Goal: Communication & Community: Participate in discussion

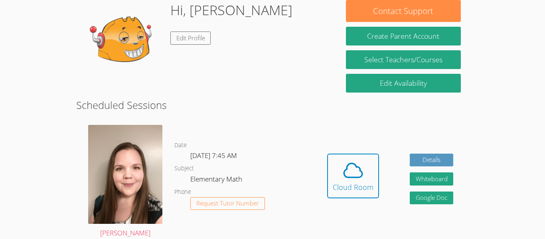
scroll to position [144, 0]
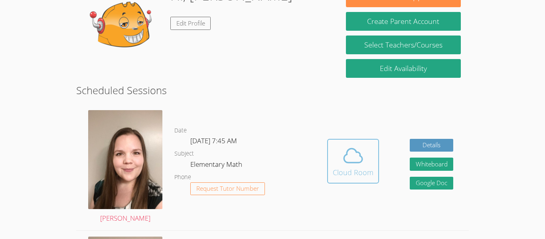
click at [353, 154] on icon at bounding box center [353, 155] width 22 height 22
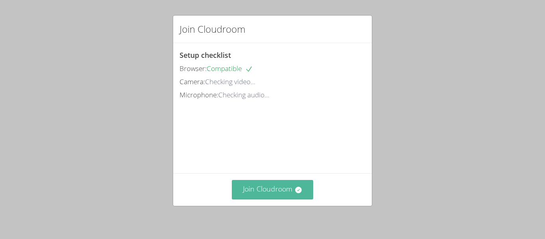
click at [258, 188] on button "Join Cloudroom" at bounding box center [273, 190] width 82 height 20
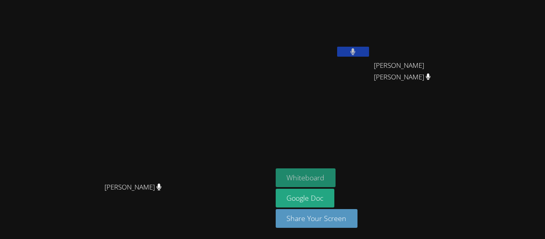
click at [312, 179] on button "Whiteboard" at bounding box center [306, 177] width 60 height 19
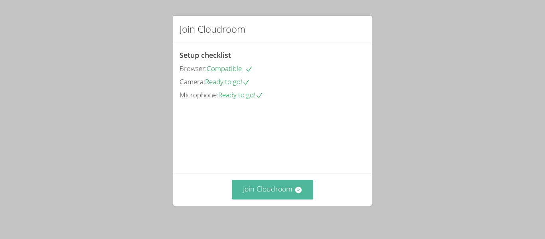
click at [267, 184] on button "Join Cloudroom" at bounding box center [273, 190] width 82 height 20
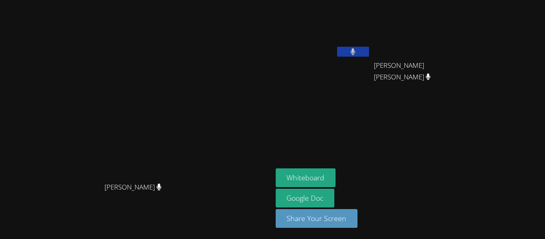
click at [263, 130] on div "[PERSON_NAME]" at bounding box center [136, 104] width 266 height 150
click at [253, 146] on div "[PERSON_NAME]" at bounding box center [136, 104] width 266 height 150
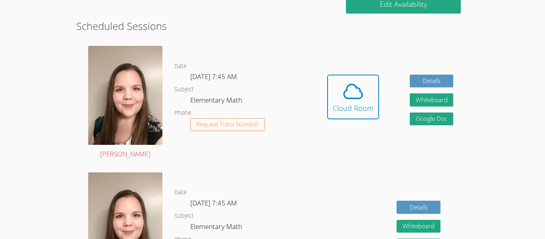
scroll to position [171, 0]
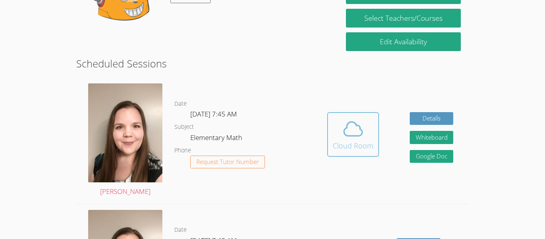
click at [346, 131] on icon at bounding box center [353, 129] width 22 height 22
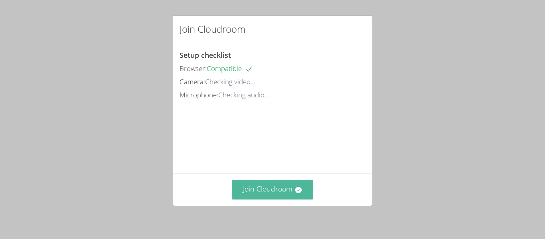
click at [299, 194] on button "Join Cloudroom" at bounding box center [273, 190] width 82 height 20
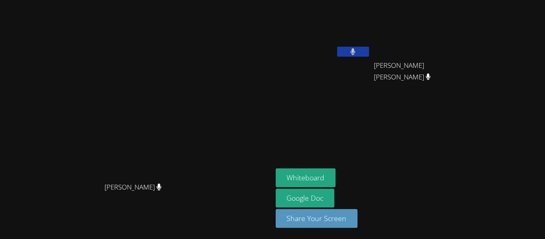
click at [299, 194] on link "Google Doc" at bounding box center [305, 198] width 59 height 19
click at [334, 169] on button "Whiteboard" at bounding box center [306, 177] width 60 height 19
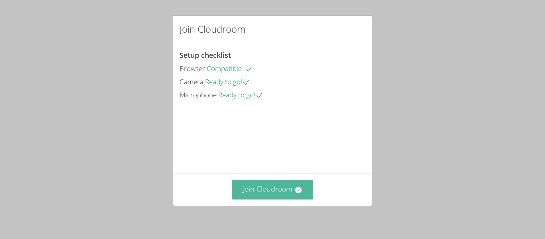
click at [244, 183] on button "Join Cloudroom" at bounding box center [273, 190] width 82 height 20
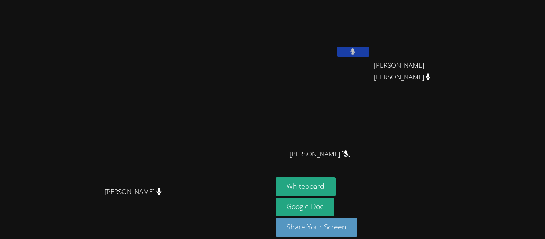
click at [346, 50] on button at bounding box center [353, 52] width 32 height 10
click at [369, 50] on button at bounding box center [353, 52] width 32 height 10
click at [369, 51] on button at bounding box center [353, 52] width 32 height 10
click at [369, 50] on button at bounding box center [353, 52] width 32 height 10
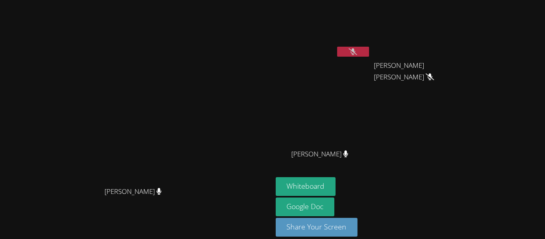
click at [369, 51] on button at bounding box center [353, 52] width 32 height 10
click at [349, 53] on button at bounding box center [353, 52] width 32 height 10
click at [363, 55] on button at bounding box center [353, 52] width 32 height 10
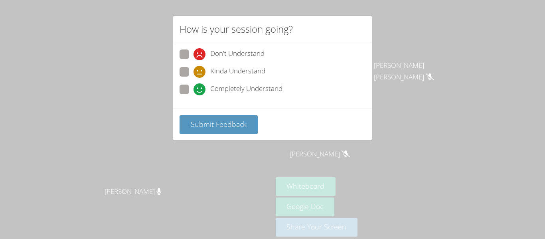
click at [217, 86] on span "Completely Understand" at bounding box center [246, 89] width 72 height 12
click at [200, 86] on input "Completely Understand" at bounding box center [196, 88] width 7 height 7
radio input "true"
click at [225, 68] on span "Kinda Understand" at bounding box center [237, 72] width 55 height 12
click at [200, 68] on input "Kinda Understand" at bounding box center [196, 70] width 7 height 7
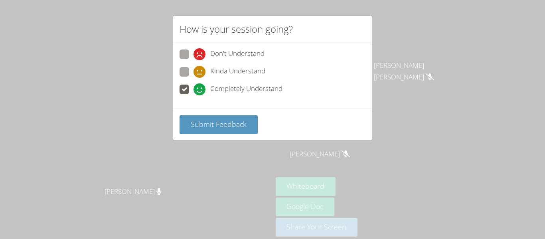
radio input "true"
click at [233, 109] on div "Submit Feedback" at bounding box center [272, 124] width 199 height 32
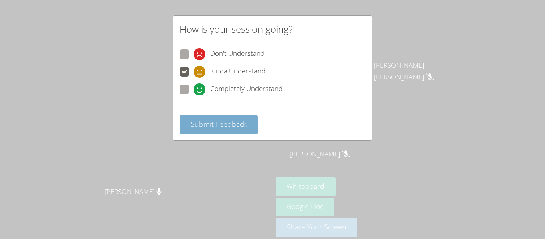
click at [242, 132] on button "Submit Feedback" at bounding box center [218, 124] width 78 height 19
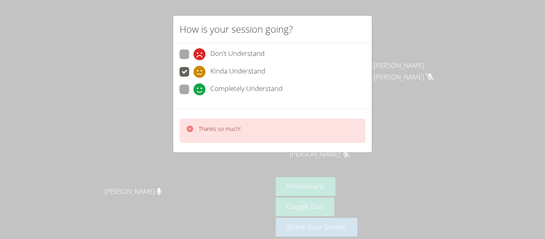
click at [248, 170] on div "How is your session going? Don't Understand Kinda Understand Completely Underst…" at bounding box center [272, 119] width 545 height 239
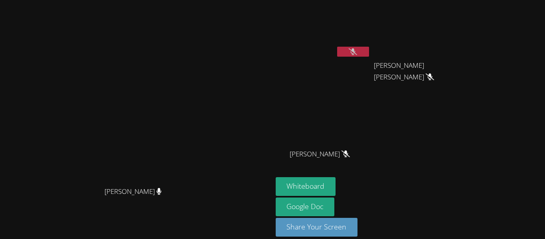
click at [408, 111] on div "[PERSON_NAME] [PERSON_NAME] [PERSON_NAME] [PERSON_NAME] [PERSON_NAME] [PERSON_N…" at bounding box center [372, 90] width 193 height 174
click at [402, 111] on div "[PERSON_NAME] [PERSON_NAME] [PERSON_NAME] [PERSON_NAME] [PERSON_NAME] [PERSON_N…" at bounding box center [372, 90] width 193 height 174
click at [378, 58] on div "[PERSON_NAME] [PERSON_NAME]" at bounding box center [421, 73] width 95 height 32
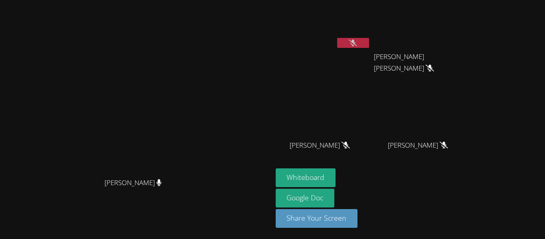
scroll to position [4, 0]
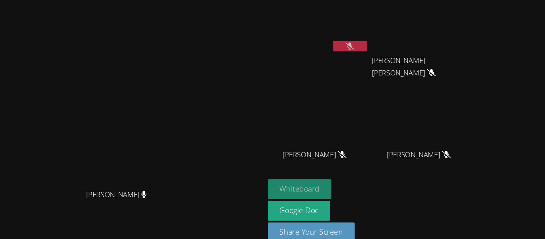
click at [323, 177] on button "Whiteboard" at bounding box center [306, 182] width 60 height 19
